Goal: Task Accomplishment & Management: Manage account settings

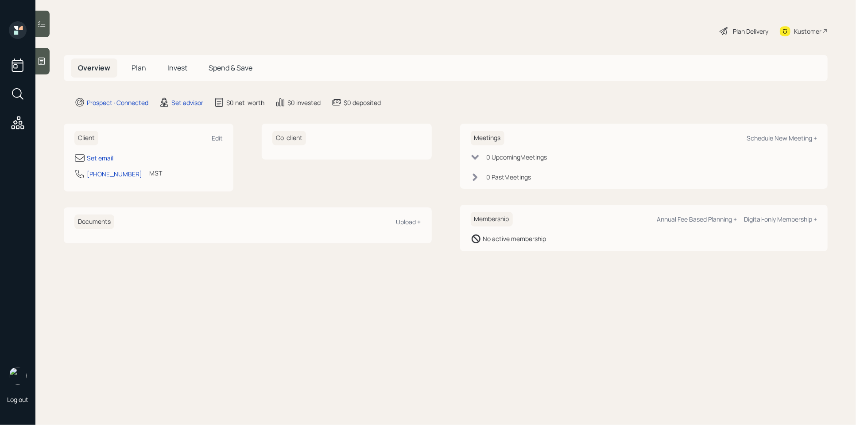
click at [38, 58] on icon at bounding box center [41, 61] width 9 height 9
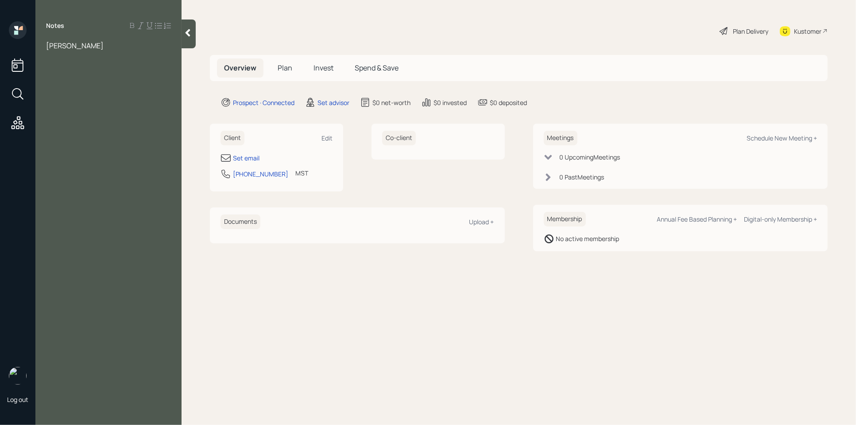
click at [96, 44] on div "[PERSON_NAME]" at bounding box center [108, 46] width 125 height 10
click at [112, 66] on div "about ready to retire in about 6 months" at bounding box center [108, 59] width 125 height 19
click at [72, 78] on span "Age [DEMOGRAPHIC_DATA] months" at bounding box center [105, 75] width 119 height 10
drag, startPoint x: 141, startPoint y: 101, endPoint x: 147, endPoint y: 105, distance: 7.0
click at [147, 105] on div "401k- 60k (current employer)" at bounding box center [108, 104] width 125 height 10
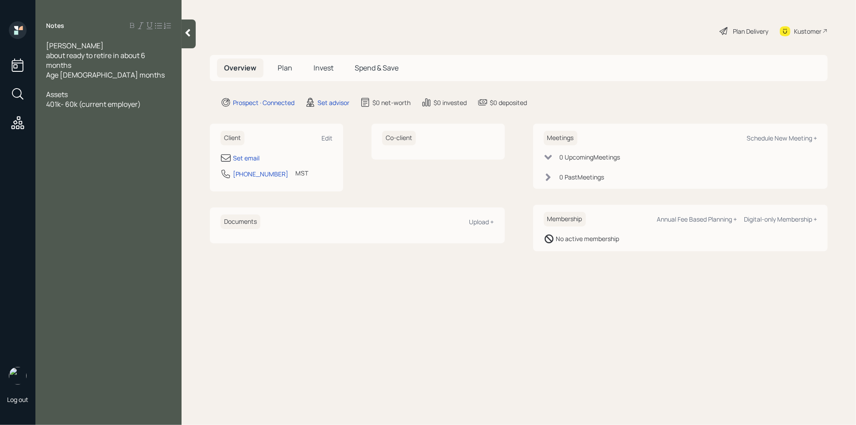
click at [147, 105] on div "401k- 60k (current employer)" at bounding box center [108, 104] width 125 height 10
click at [167, 145] on div "worried he does not have enough" at bounding box center [108, 143] width 125 height 10
click at [65, 173] on div at bounding box center [108, 172] width 125 height 10
click at [89, 120] on div at bounding box center [108, 124] width 125 height 10
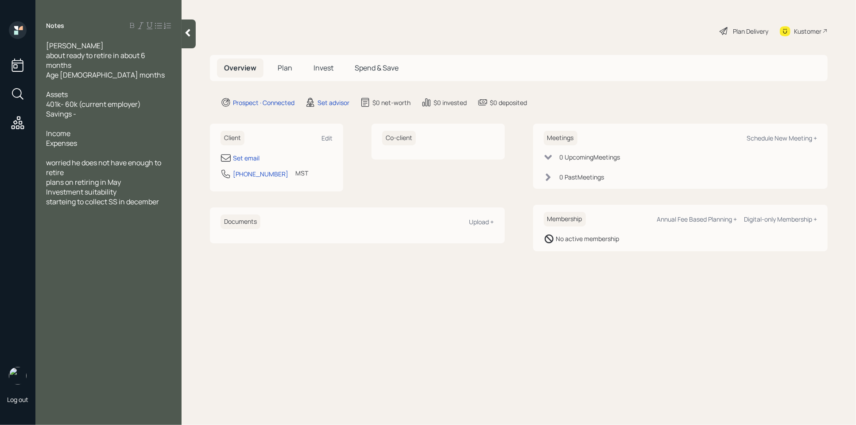
click at [78, 136] on div "Income" at bounding box center [108, 133] width 125 height 10
click at [115, 137] on div "Income" at bounding box center [108, 133] width 125 height 10
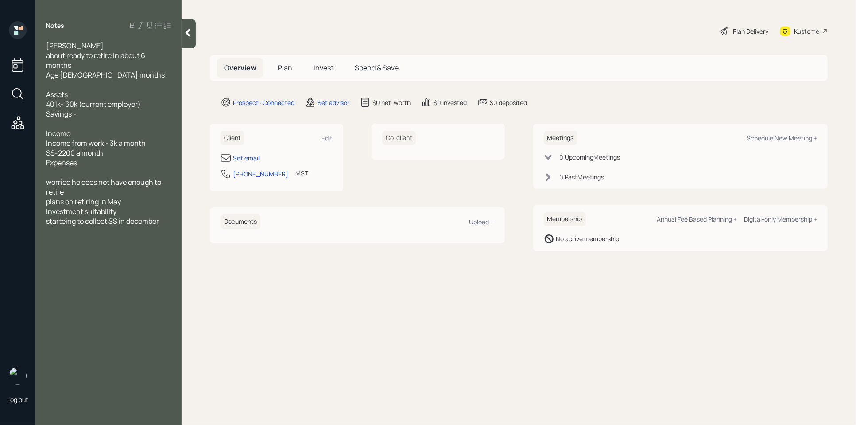
click at [110, 154] on div "SS-2200 a month" at bounding box center [108, 153] width 125 height 10
click at [62, 180] on div at bounding box center [108, 182] width 125 height 10
click at [89, 114] on div "Savings -" at bounding box center [108, 114] width 125 height 10
click at [76, 152] on span "SS-2200 a month" at bounding box center [74, 153] width 57 height 10
click at [77, 156] on span "SS-2200 a month" at bounding box center [74, 153] width 57 height 10
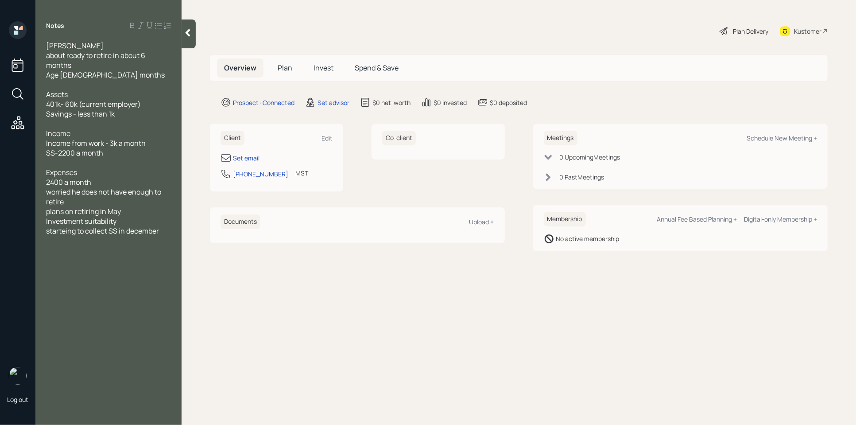
click at [79, 159] on div at bounding box center [108, 163] width 125 height 10
click at [167, 236] on div at bounding box center [108, 241] width 125 height 10
click at [168, 234] on div "starteing to collect SS in december" at bounding box center [108, 231] width 125 height 10
click at [136, 240] on div "supplemental income" at bounding box center [108, 241] width 125 height 10
click at [161, 266] on div at bounding box center [108, 270] width 125 height 10
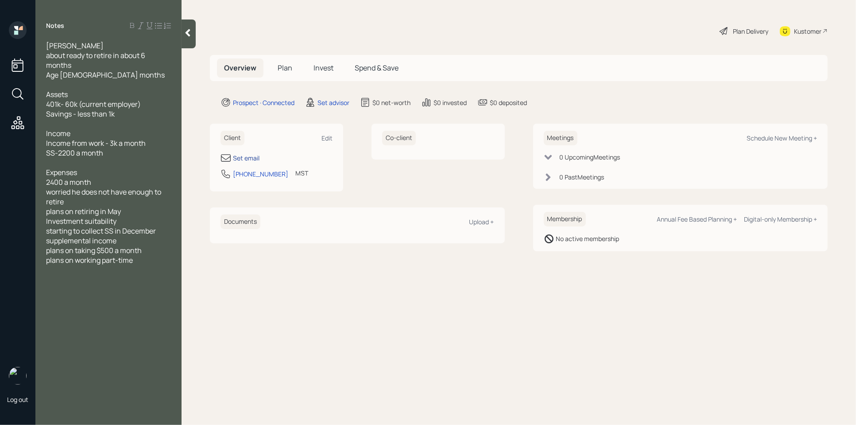
click at [250, 160] on div "Set email" at bounding box center [246, 157] width 27 height 9
select select "America/[GEOGRAPHIC_DATA]"
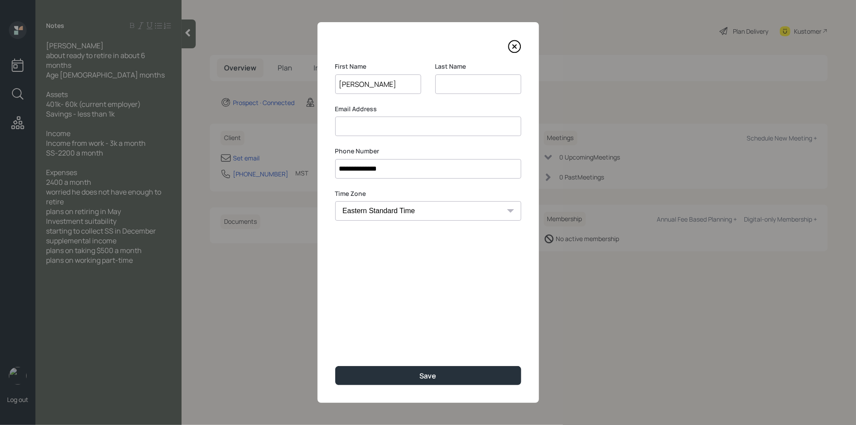
type input "[PERSON_NAME]"
click at [397, 131] on input at bounding box center [428, 125] width 186 height 19
type input "[EMAIL_ADDRESS][DOMAIN_NAME]"
click at [488, 82] on input at bounding box center [478, 83] width 86 height 19
click at [457, 86] on input "tholan" at bounding box center [478, 83] width 86 height 19
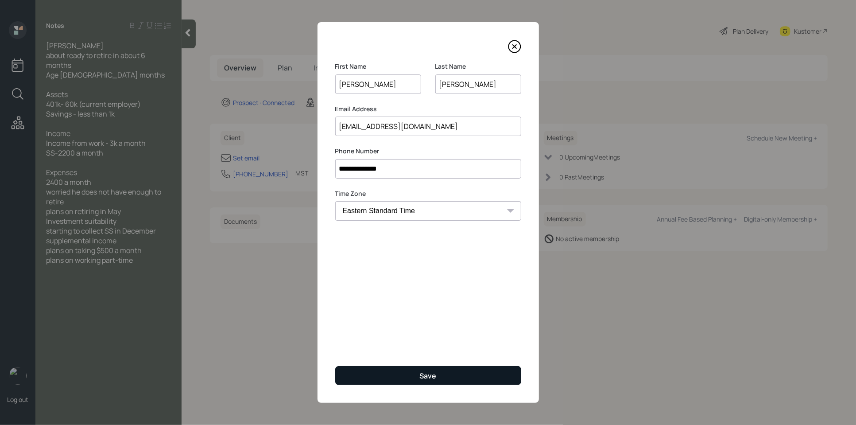
type input "[PERSON_NAME]"
click at [419, 374] on button "Save" at bounding box center [428, 375] width 186 height 19
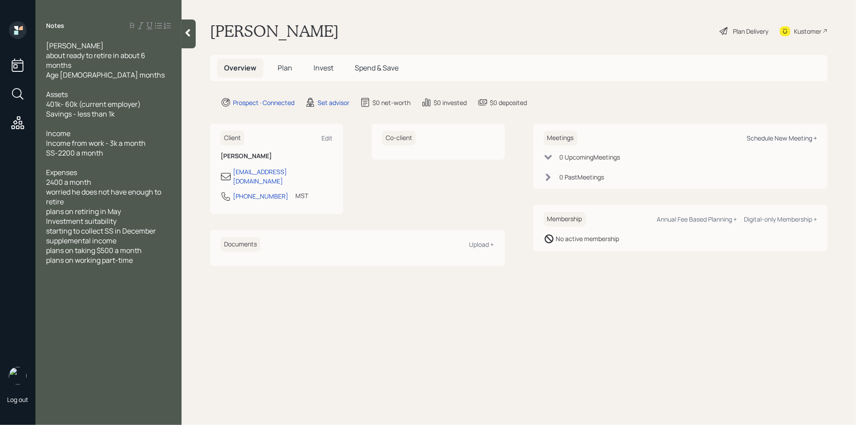
click at [785, 137] on div "Schedule New Meeting +" at bounding box center [782, 138] width 70 height 8
select select "round-[PERSON_NAME]"
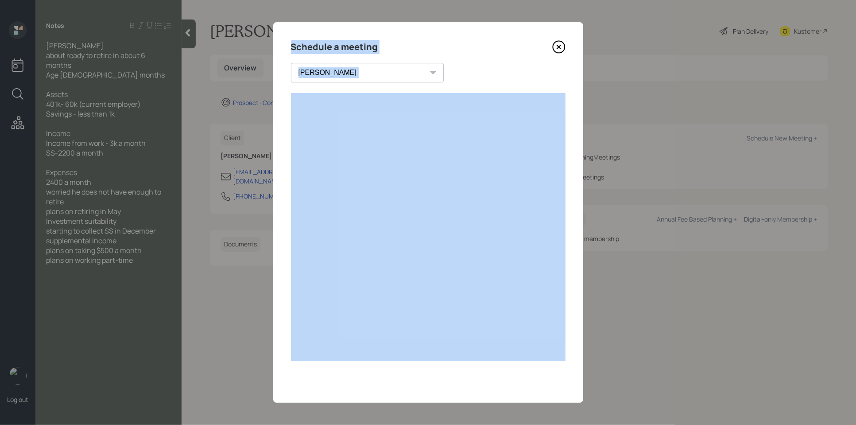
click at [534, 376] on div "Schedule a meeting [PERSON_NAME] [PERSON_NAME] [PERSON_NAME] [PERSON_NAME] [PER…" at bounding box center [428, 212] width 310 height 380
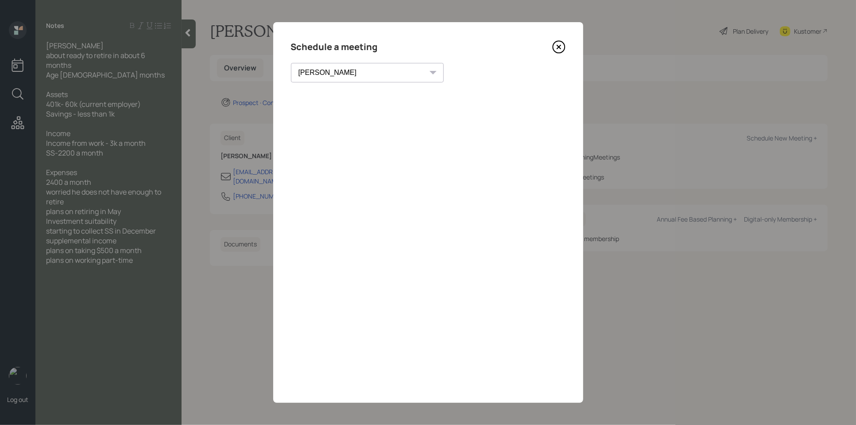
click at [558, 45] on icon at bounding box center [558, 46] width 13 height 13
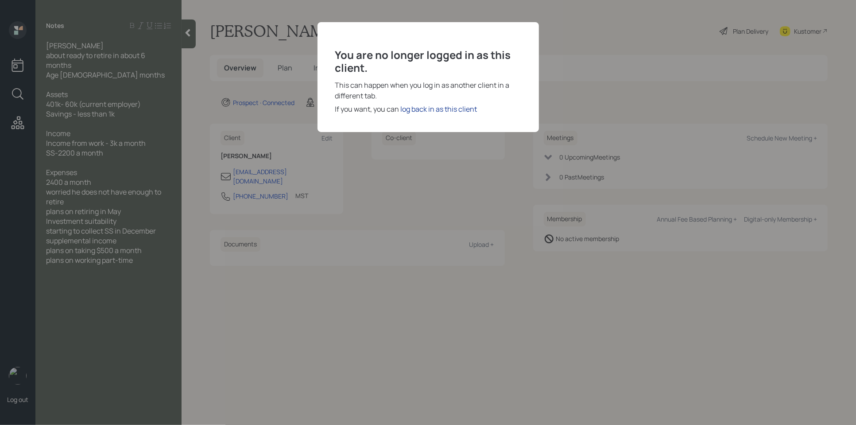
click at [454, 107] on div "log back in as this client" at bounding box center [439, 109] width 77 height 11
